Goal: Task Accomplishment & Management: Complete application form

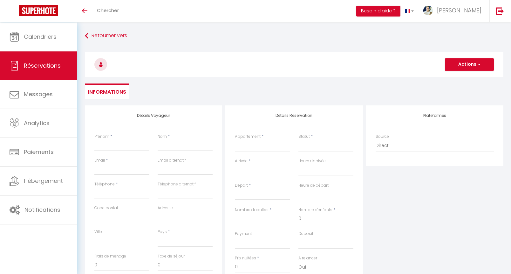
select select
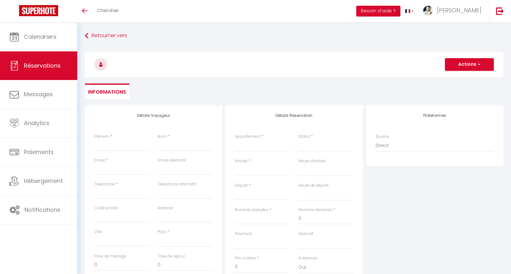
select select
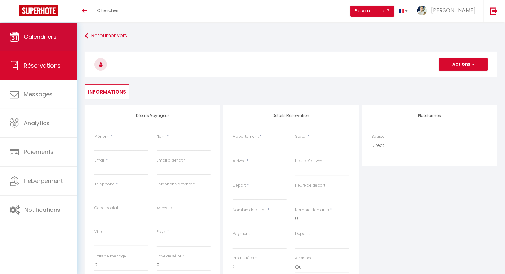
click at [57, 33] on link "Calendriers" at bounding box center [38, 37] width 77 height 29
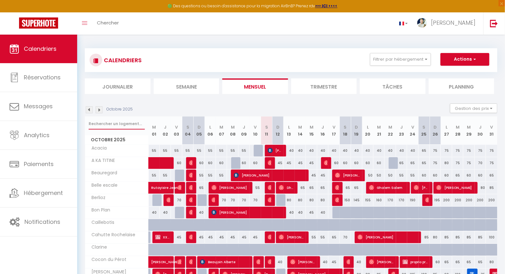
click at [117, 121] on input "text" at bounding box center [117, 123] width 56 height 11
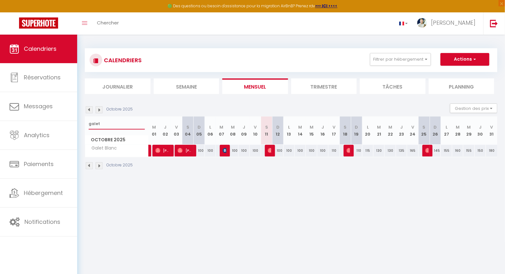
type input "galet"
drag, startPoint x: 458, startPoint y: 61, endPoint x: 463, endPoint y: 62, distance: 5.2
click at [459, 61] on button "Actions" at bounding box center [464, 59] width 49 height 13
click at [457, 73] on link "Nouvelle réservation" at bounding box center [458, 74] width 55 height 10
select select
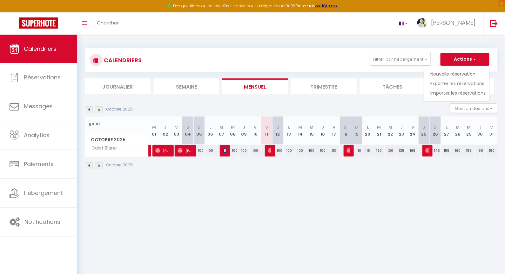
select select
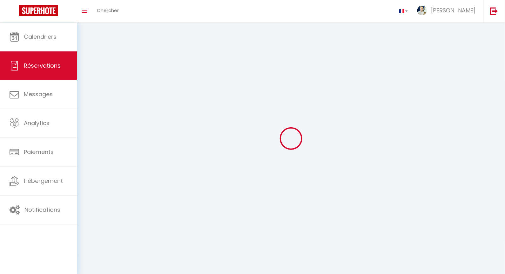
select select
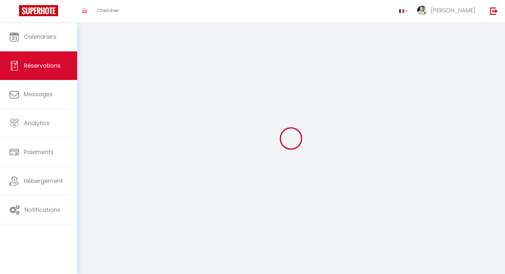
select select
checkbox input "false"
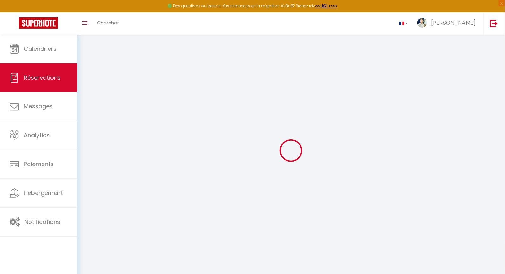
select select
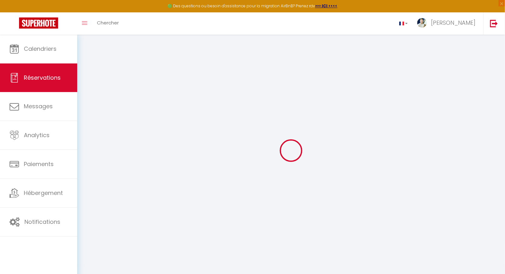
select select
checkbox input "false"
select select
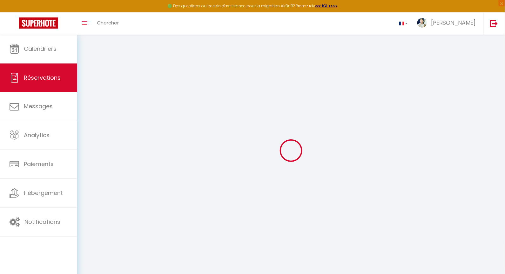
select select
checkbox input "false"
select select
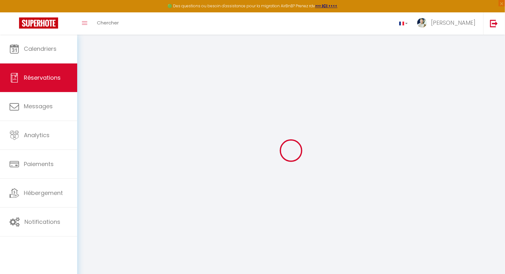
select select
checkbox input "false"
select select
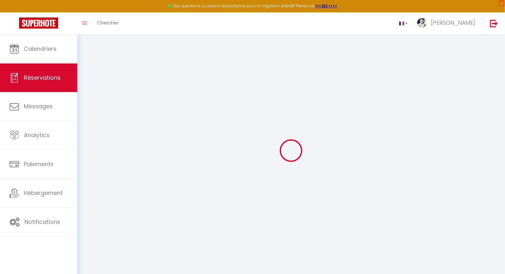
select select
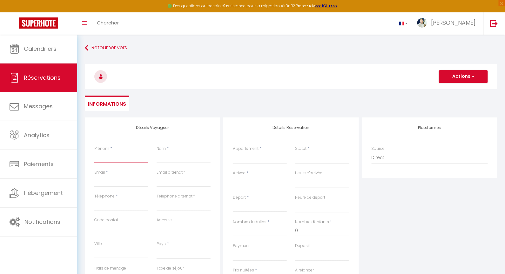
type input "p"
select select
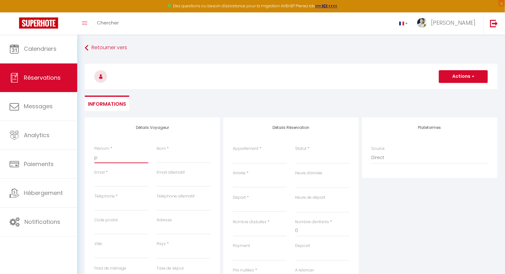
select select
checkbox input "false"
type input "pr"
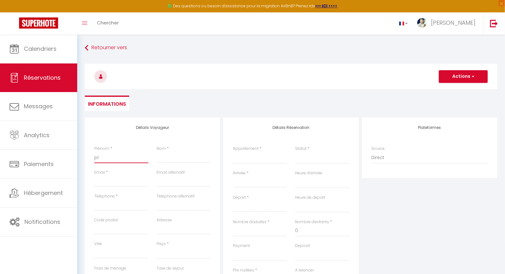
select select
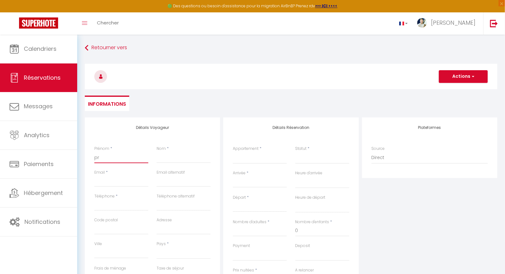
select select
checkbox input "false"
type input "pro"
select select
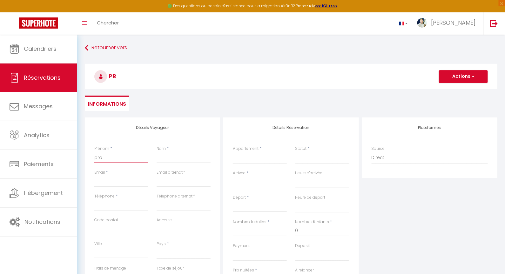
select select
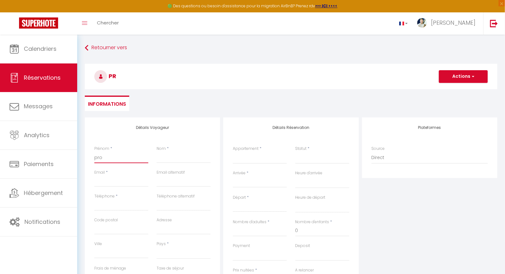
select select
checkbox input "false"
type input "prop"
select select
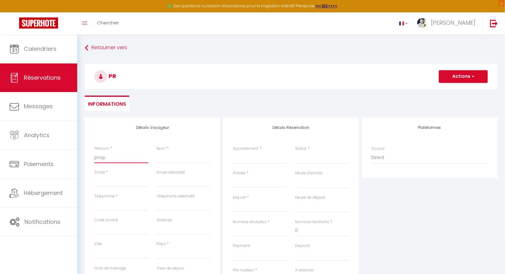
select select
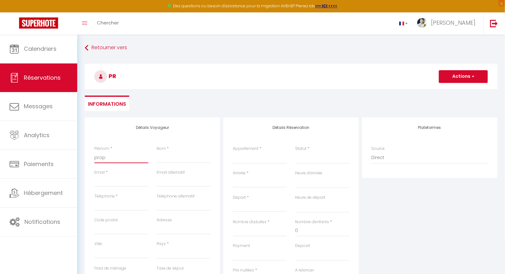
checkbox input "false"
type input "propr"
select select
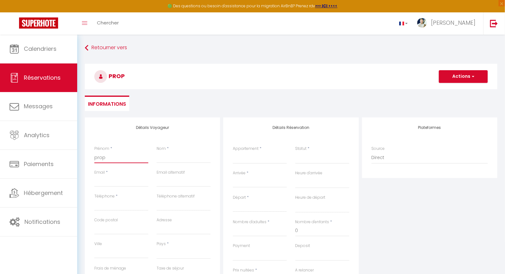
select select
checkbox input "false"
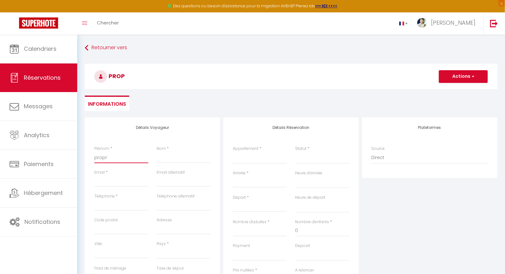
type input "propri"
select select
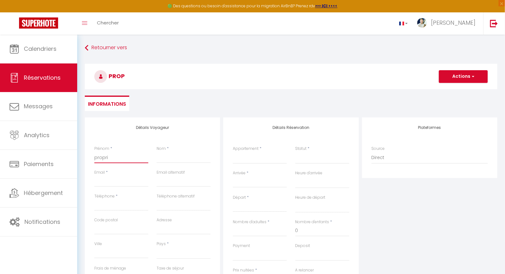
select select
checkbox input "false"
type input "proprio"
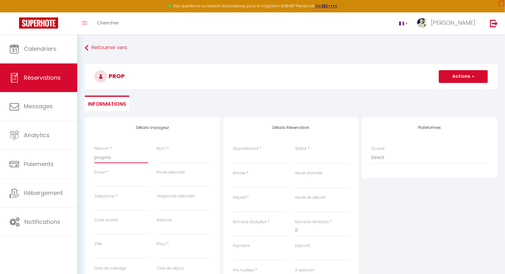
select select
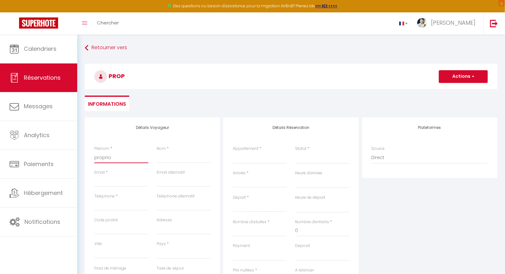
select select
checkbox input "false"
type input "proprio"
select select
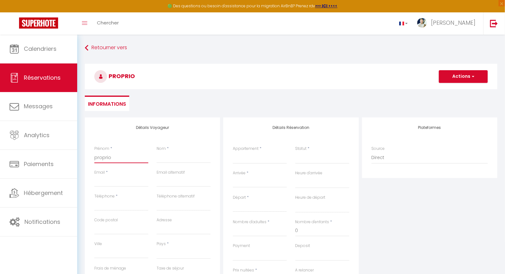
select select
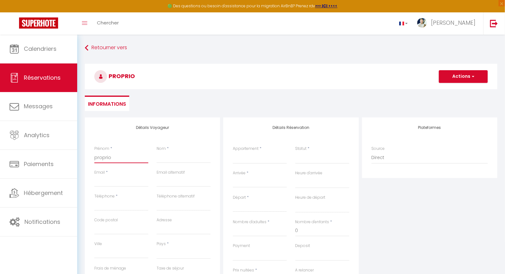
select select
checkbox input "false"
type input "proprio"
type input "p"
select select
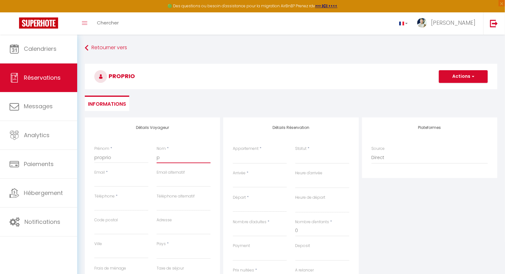
select select
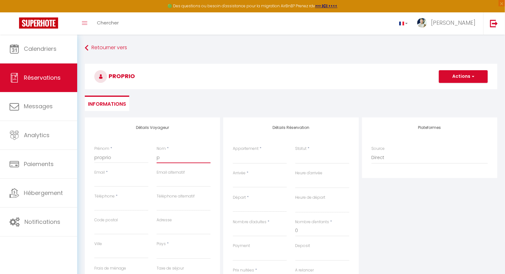
select select
checkbox input "false"
type input "pe"
select select
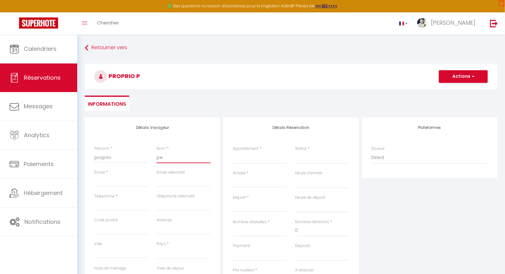
select select
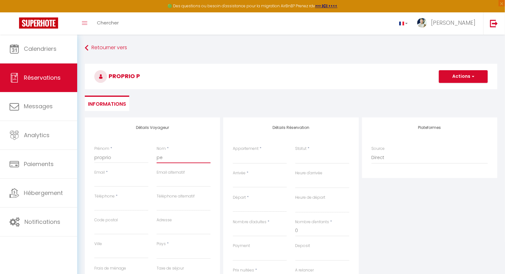
checkbox input "false"
type input "pep"
select select
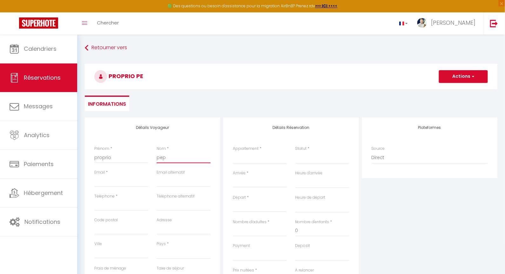
select select
checkbox input "false"
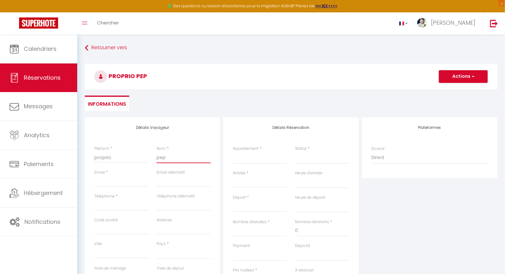
type input "pe"
select select
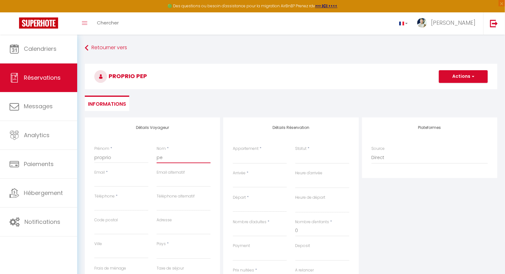
select select
checkbox input "false"
type input "p"
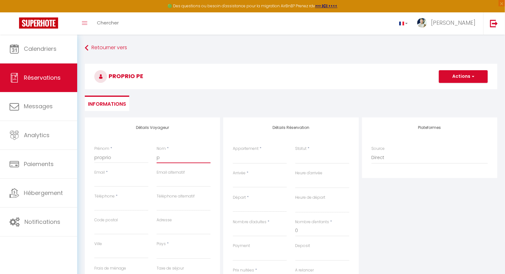
select select
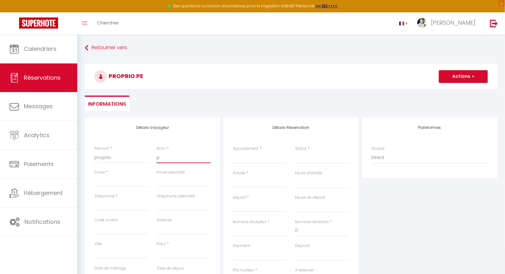
select select
checkbox input "false"
type input "pr"
select select
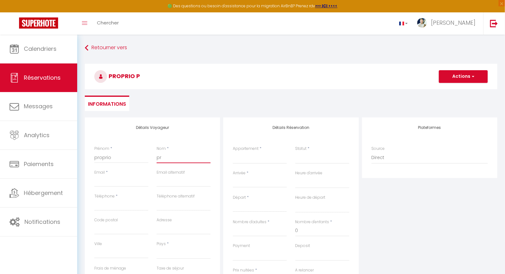
select select
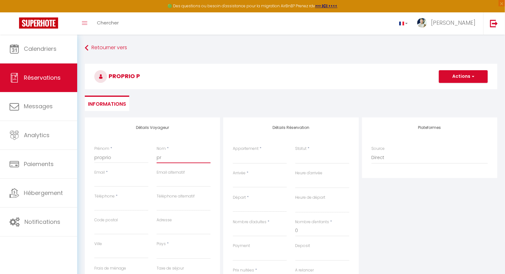
select select
checkbox input "false"
type input "pro"
select select
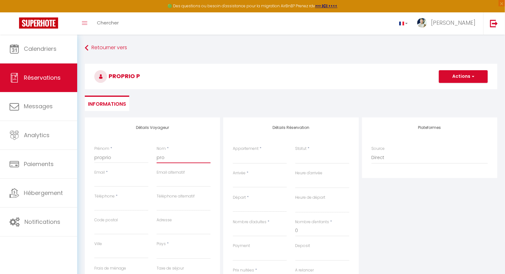
select select
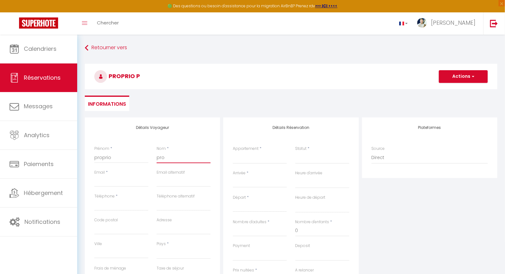
checkbox input "false"
type input "prop"
select select
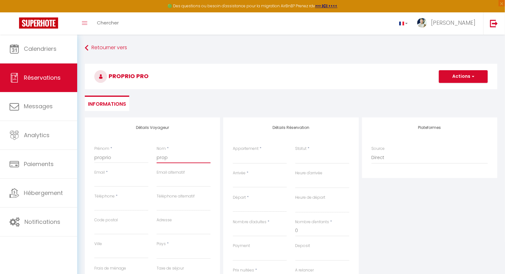
select select
checkbox input "false"
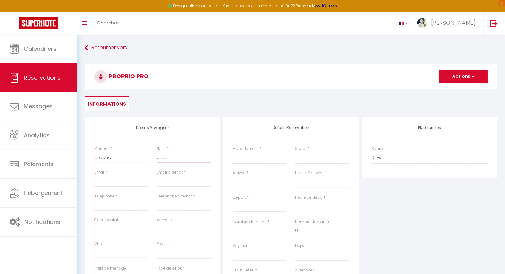
type input "propr"
select select
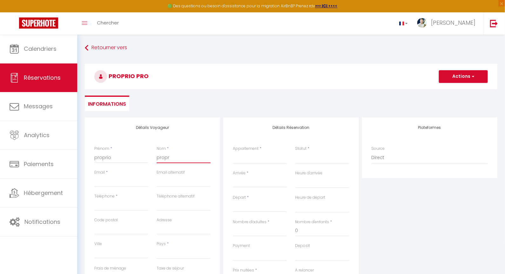
select select
checkbox input "false"
type input "propri"
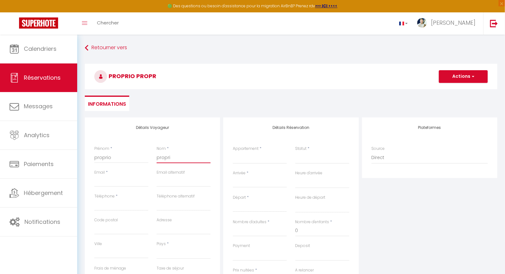
select select
click at [101, 198] on label "Téléphone" at bounding box center [104, 196] width 20 height 6
click at [101, 199] on input "Téléphone" at bounding box center [121, 204] width 54 height 11
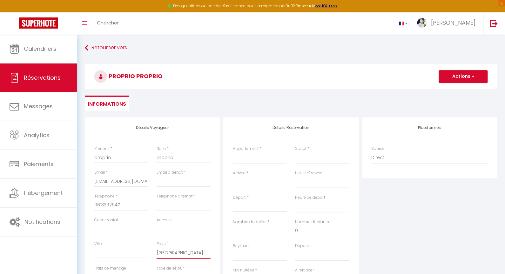
scroll to position [1, 0]
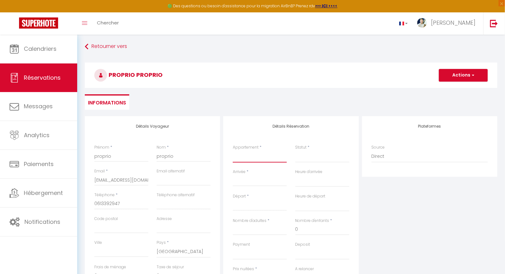
click at [255, 155] on select "Refuge Savoyard Cahutte Rochelaise [GEOGRAPHIC_DATA] [GEOGRAPHIC_DATA] Capitain…" at bounding box center [260, 157] width 54 height 12
click at [242, 182] on input "Arrivée" at bounding box center [260, 181] width 54 height 8
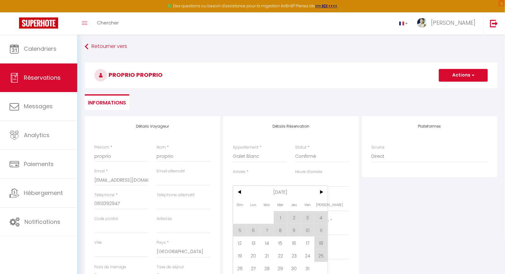
click at [251, 245] on span "13" at bounding box center [254, 243] width 14 height 13
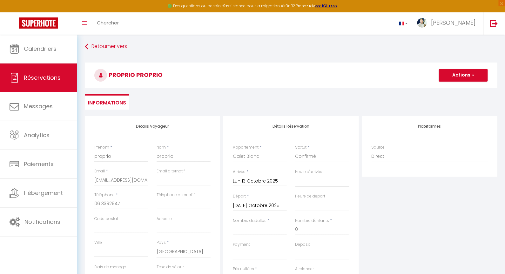
drag, startPoint x: 253, startPoint y: 203, endPoint x: 273, endPoint y: 211, distance: 22.4
click at [253, 203] on input "[DATE] Octobre 2025" at bounding box center [260, 206] width 54 height 8
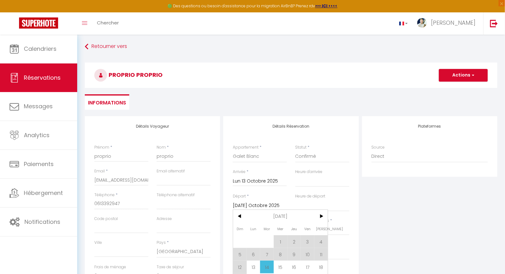
click at [297, 267] on span "16" at bounding box center [294, 267] width 14 height 13
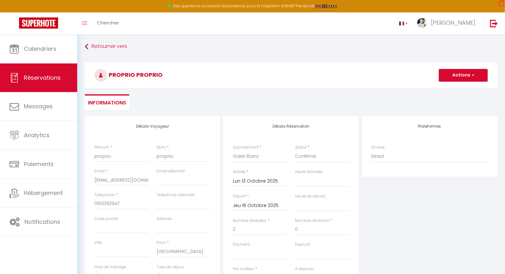
click at [380, 237] on div "Plateformes Source Direct [DOMAIN_NAME] [DOMAIN_NAME] Chalet montagne Expedia G…" at bounding box center [429, 229] width 138 height 227
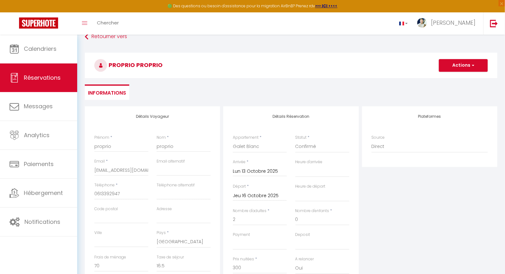
scroll to position [87, 0]
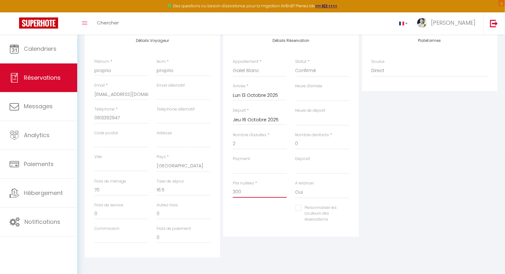
click at [251, 187] on input "300" at bounding box center [260, 191] width 54 height 11
click at [253, 193] on input "300" at bounding box center [260, 191] width 54 height 11
drag, startPoint x: 113, startPoint y: 181, endPoint x: 115, endPoint y: 188, distance: 6.7
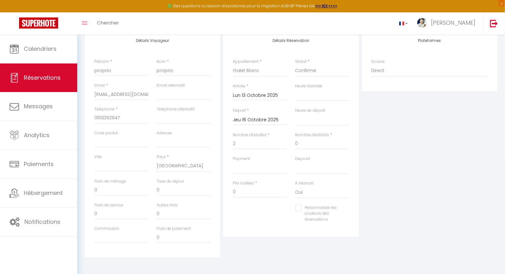
click at [113, 184] on div "Frais de ménage 0" at bounding box center [121, 186] width 54 height 17
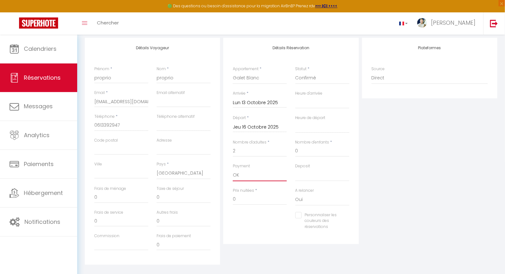
scroll to position [11, 0]
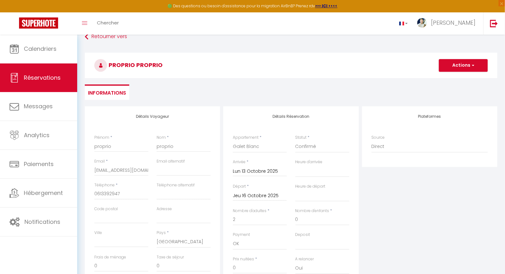
click at [449, 70] on button "Actions" at bounding box center [463, 65] width 49 height 13
click at [446, 80] on link "Enregistrer" at bounding box center [457, 79] width 50 height 8
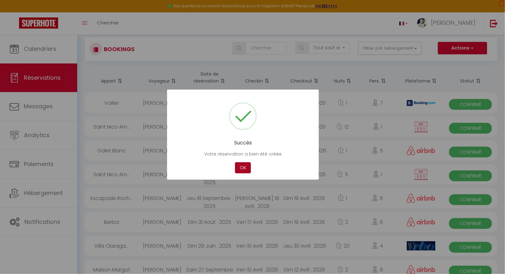
click at [249, 170] on button "OK" at bounding box center [243, 167] width 16 height 11
